Goal: Book appointment/travel/reservation

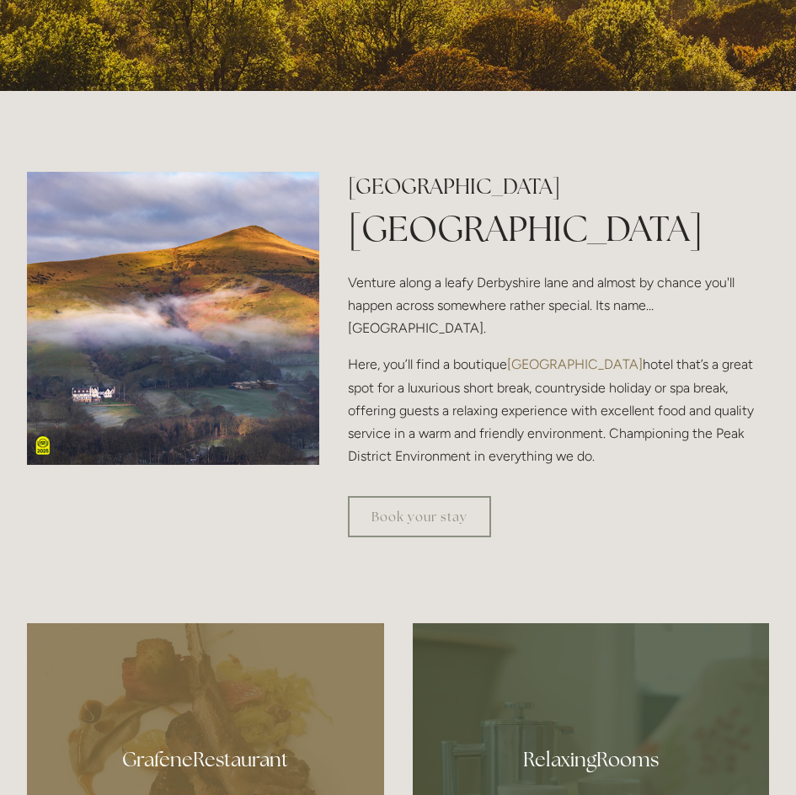
scroll to position [1010, 0]
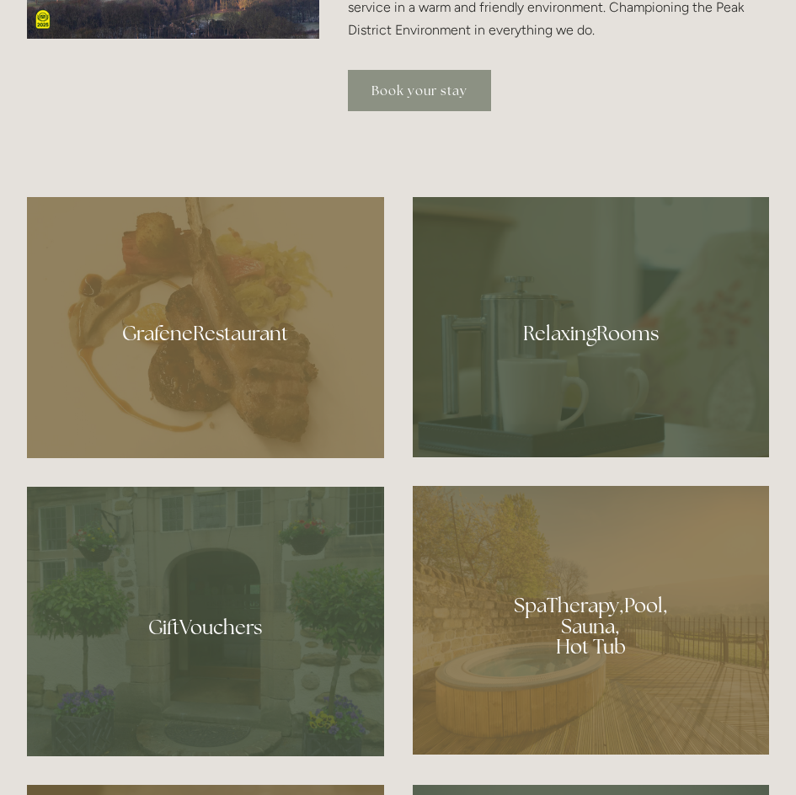
click at [430, 96] on link "Book your stay" at bounding box center [419, 90] width 143 height 41
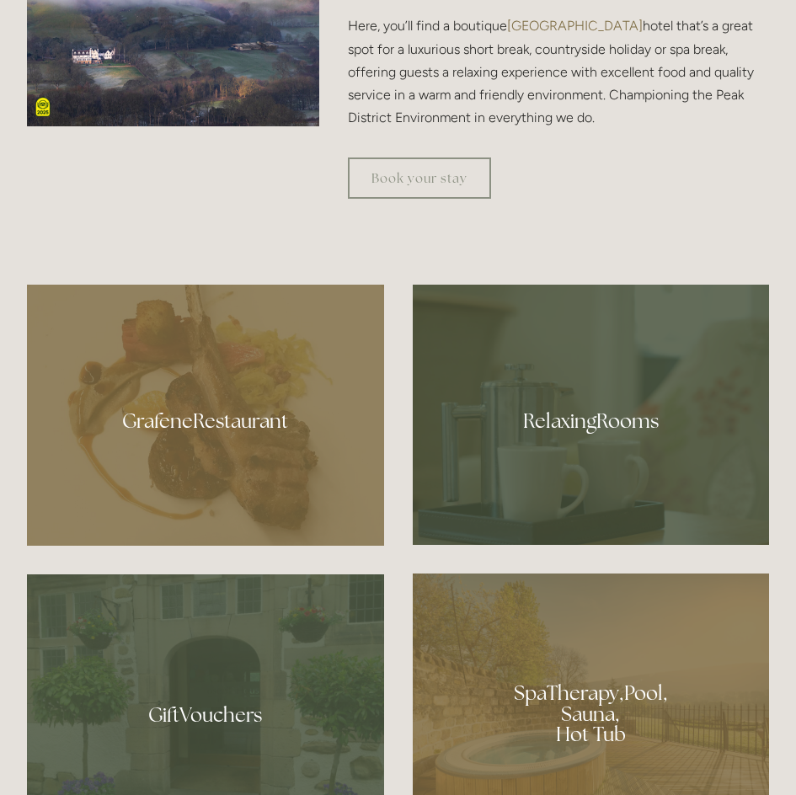
scroll to position [1263, 0]
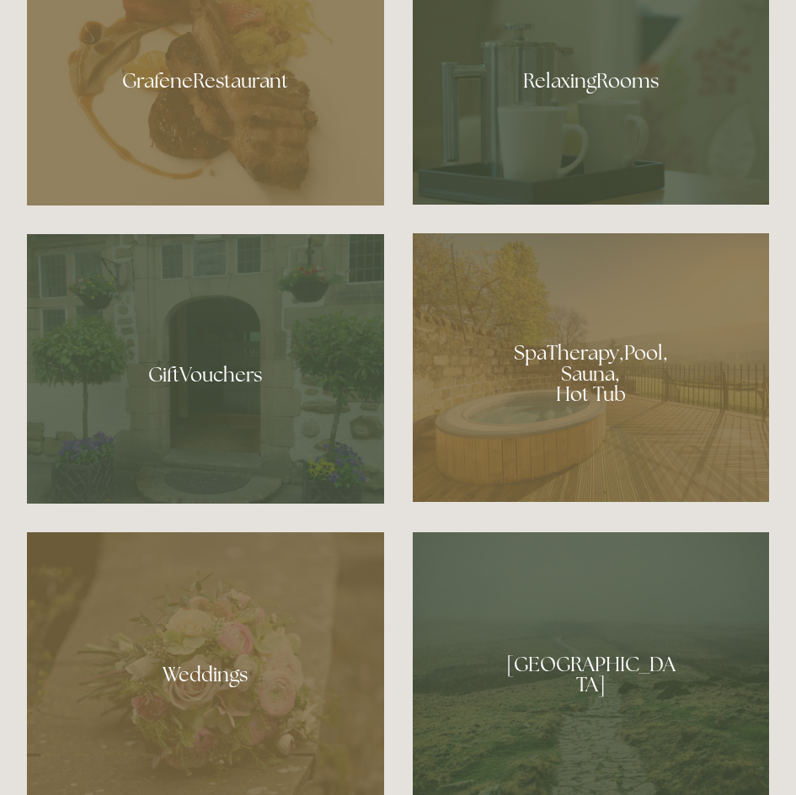
click at [546, 365] on div at bounding box center [591, 367] width 357 height 269
click at [208, 114] on div at bounding box center [205, 74] width 357 height 261
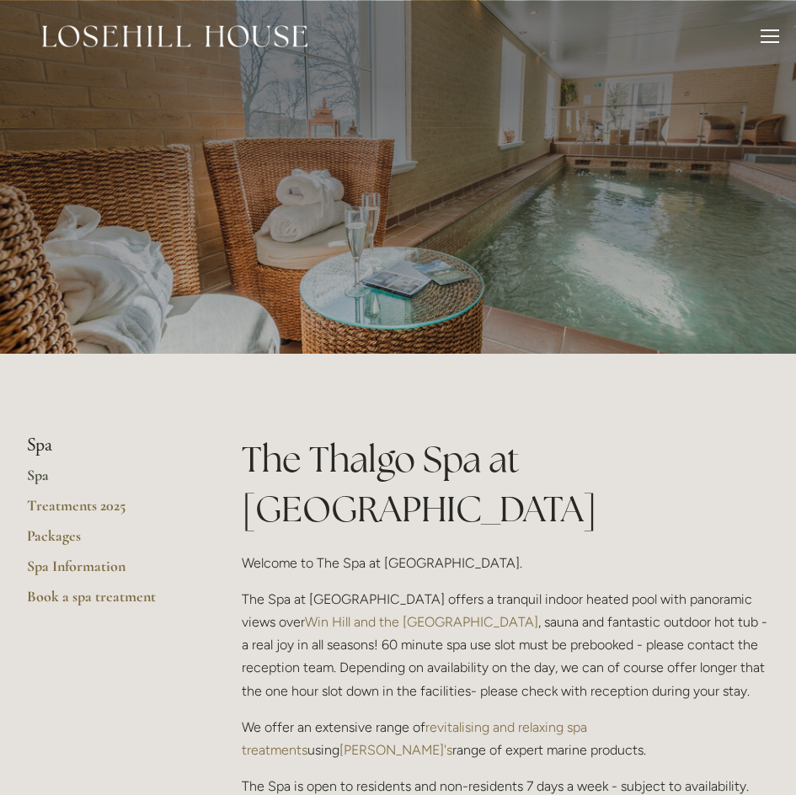
scroll to position [421, 0]
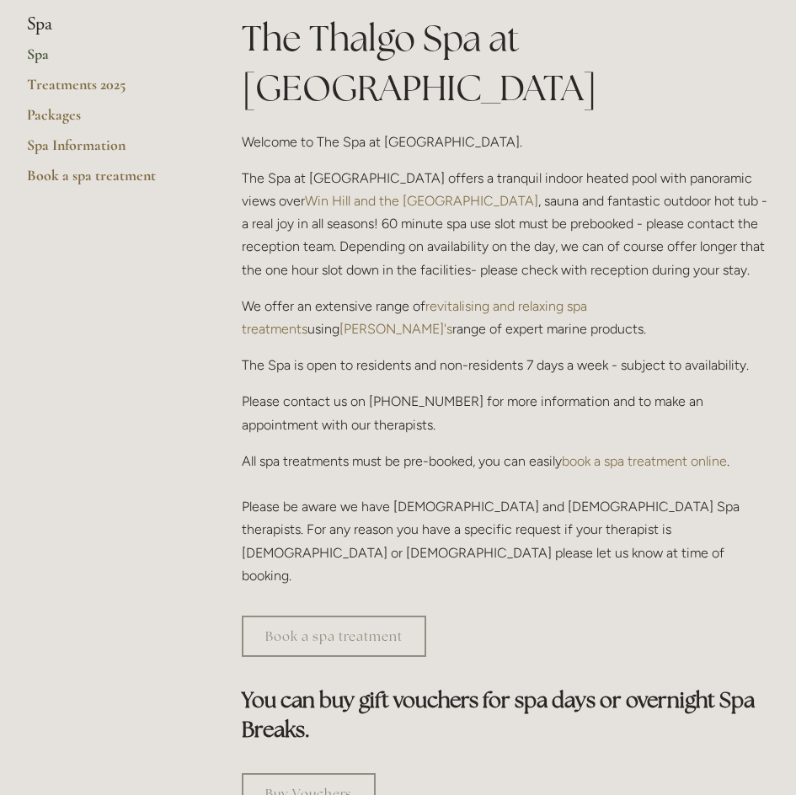
click at [333, 615] on link "Book a spa treatment" at bounding box center [334, 635] width 184 height 41
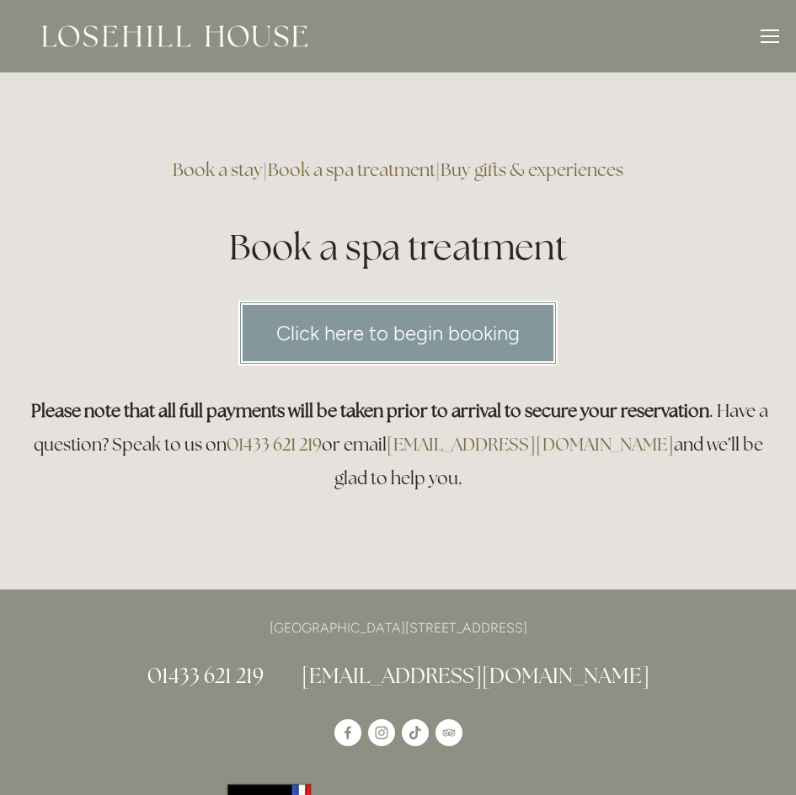
click at [403, 313] on link "Click here to begin booking" at bounding box center [397, 333] width 319 height 65
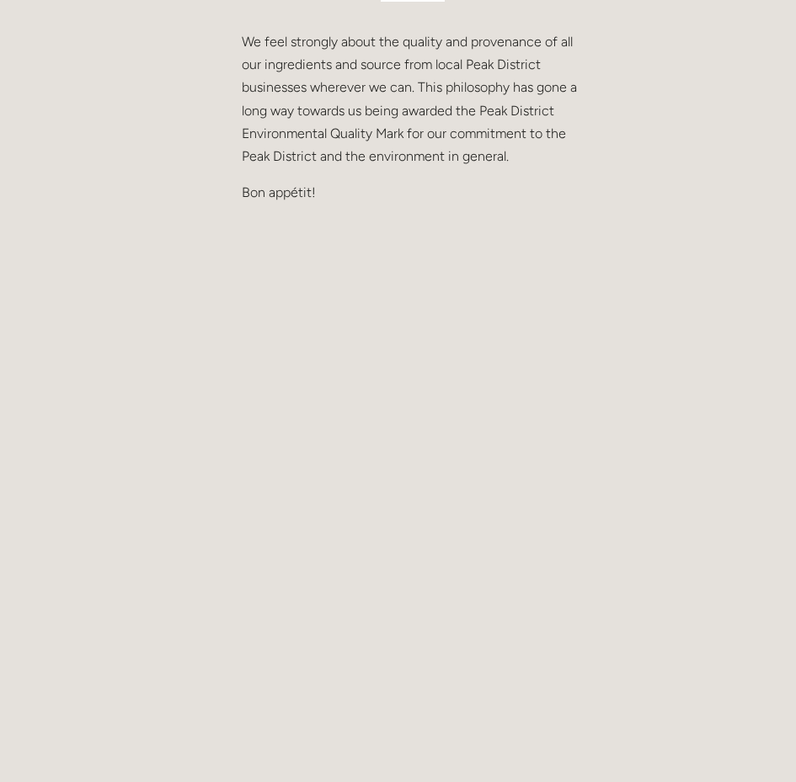
scroll to position [1094, 0]
